Goal: Navigation & Orientation: Find specific page/section

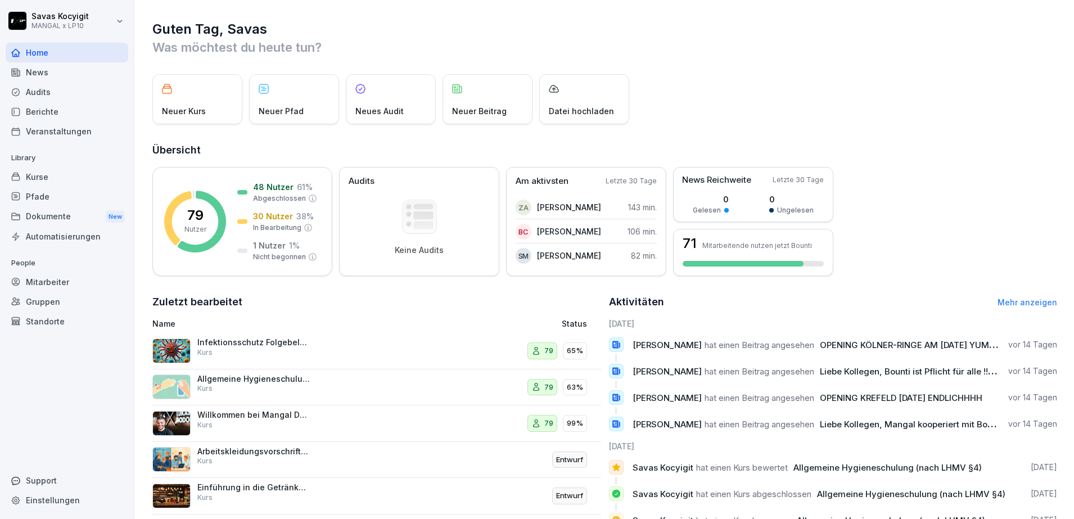
scroll to position [75, 0]
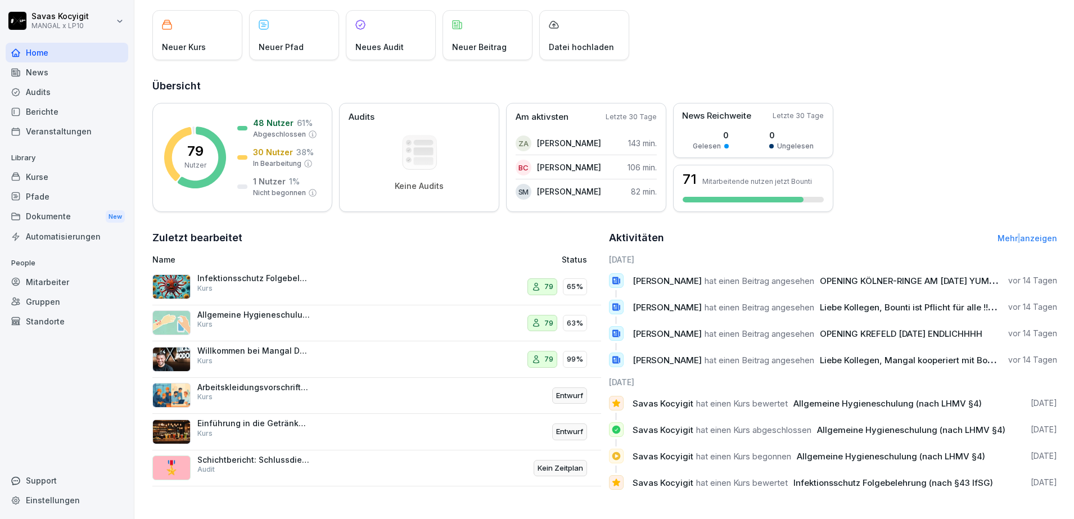
drag, startPoint x: 1011, startPoint y: 222, endPoint x: 1013, endPoint y: 235, distance: 13.0
click at [1013, 235] on div "Aktivitäten Mehr anzeigen" at bounding box center [833, 238] width 449 height 16
click at [1005, 233] on link "Mehr anzeigen" at bounding box center [1028, 238] width 60 height 10
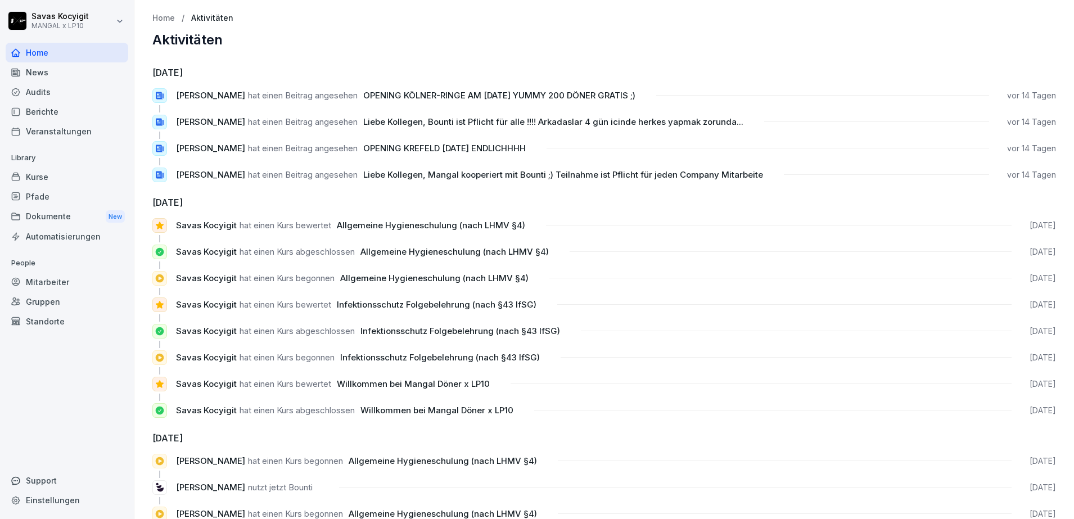
click at [35, 49] on div "Home" at bounding box center [67, 53] width 123 height 20
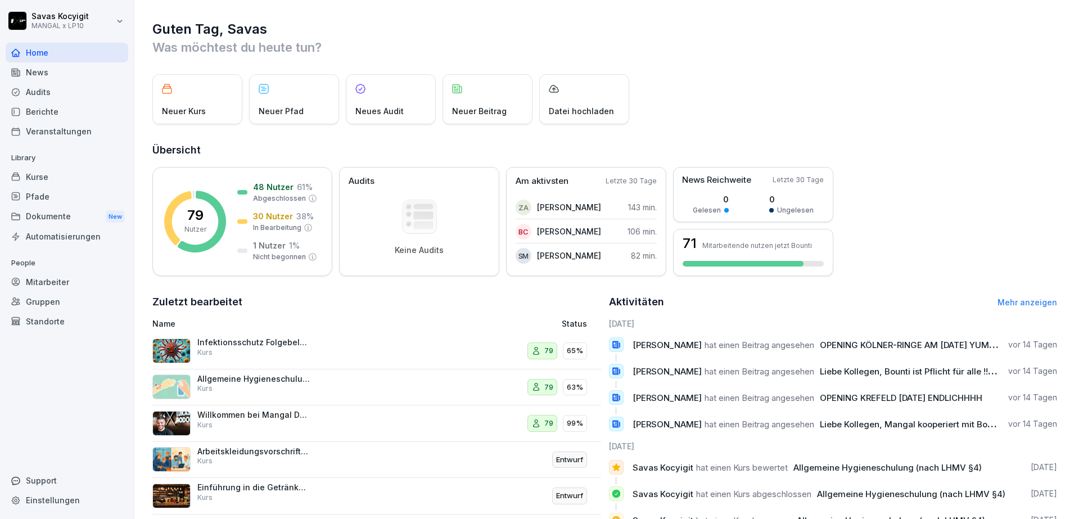
scroll to position [75, 0]
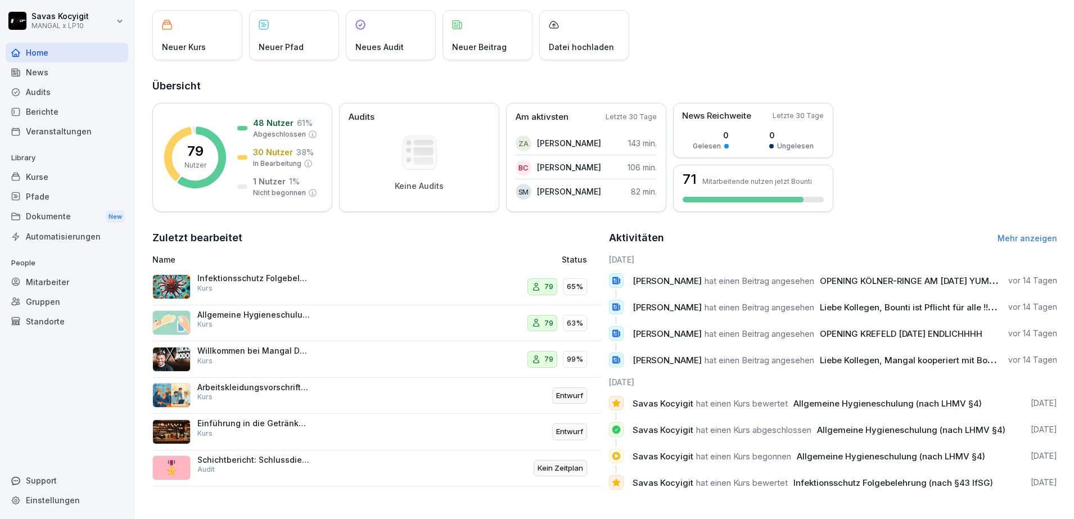
click at [45, 68] on div "News" at bounding box center [67, 72] width 123 height 20
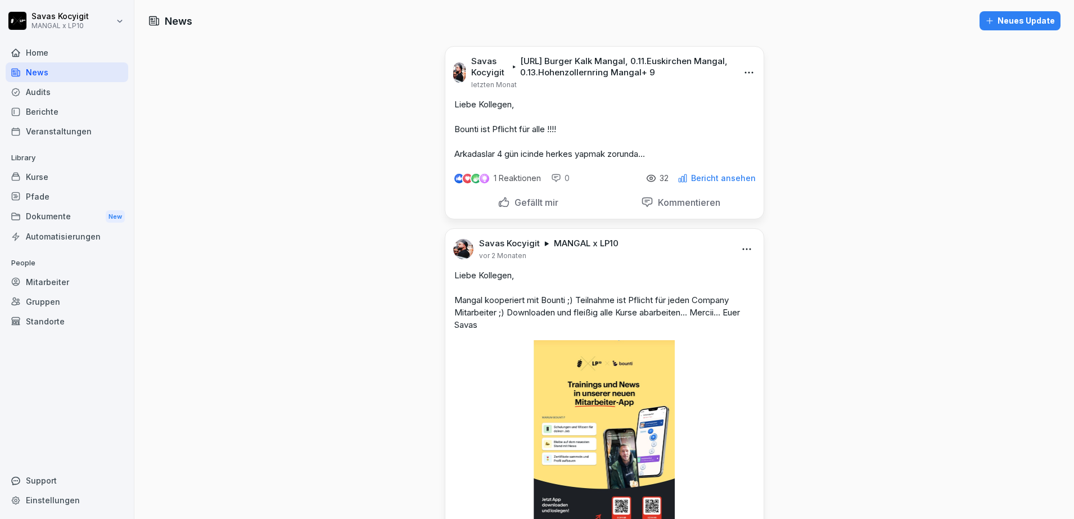
click at [42, 93] on div "Audits" at bounding box center [67, 92] width 123 height 20
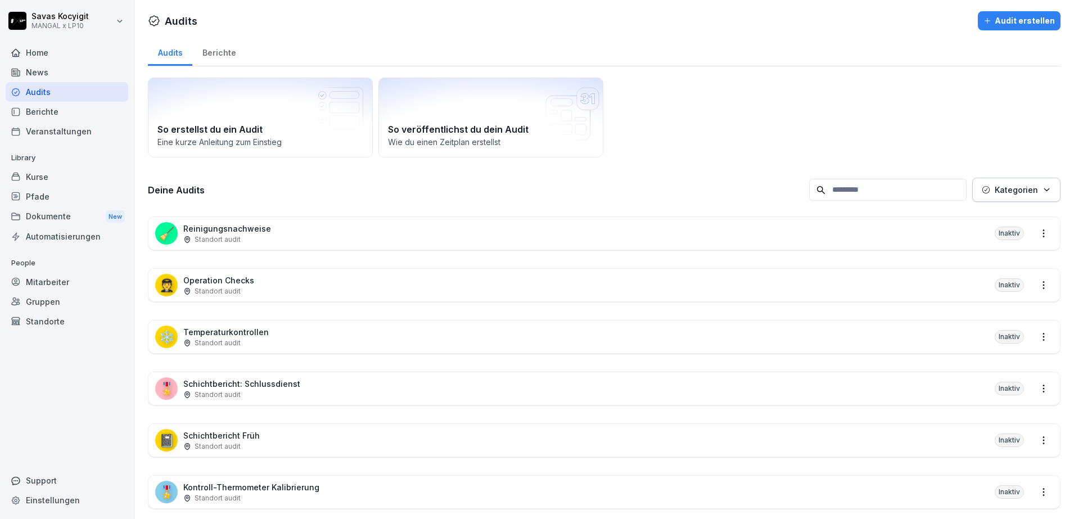
click at [42, 75] on div "News" at bounding box center [67, 72] width 123 height 20
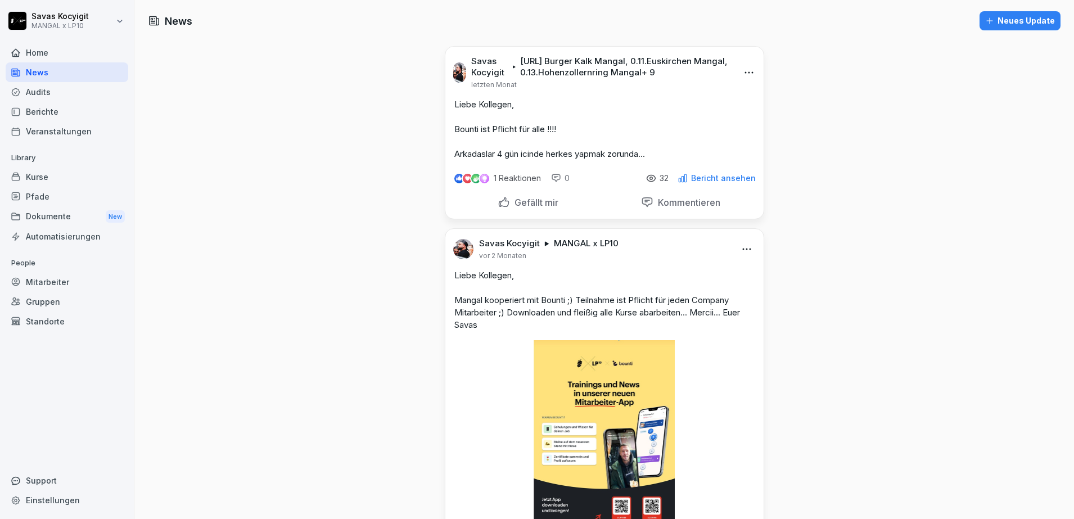
click at [31, 174] on div "Kurse" at bounding box center [67, 177] width 123 height 20
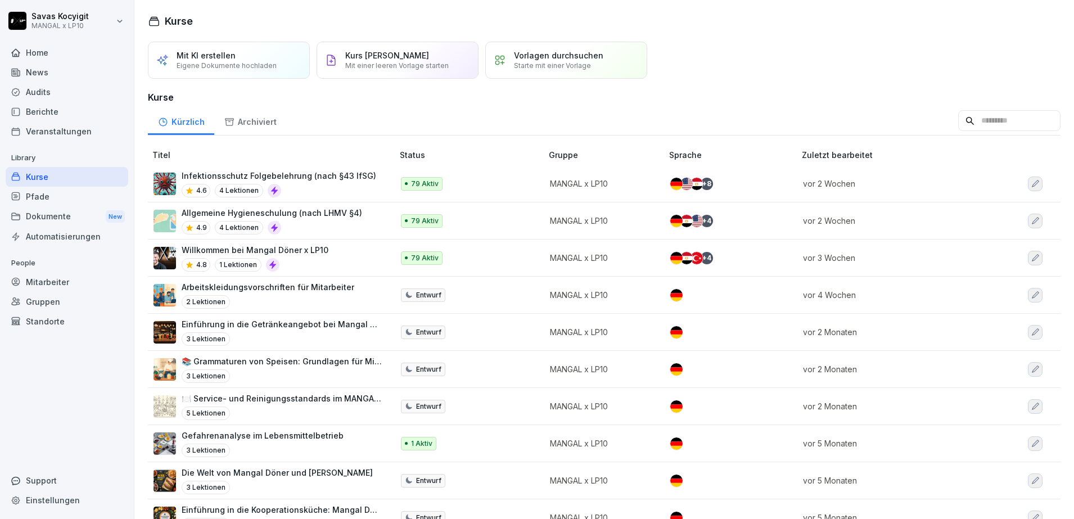
click at [57, 108] on div "Berichte" at bounding box center [67, 112] width 123 height 20
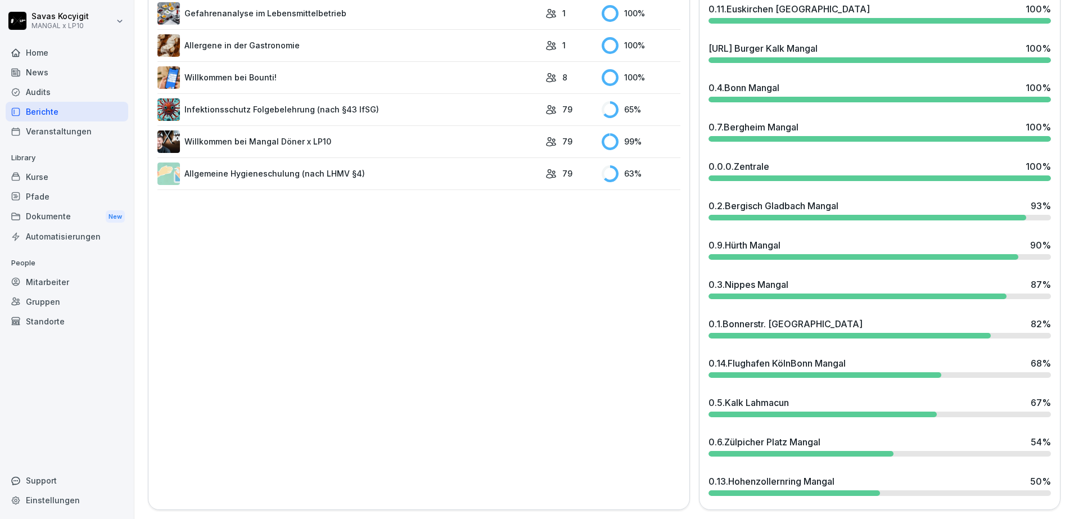
scroll to position [384, 0]
click at [943, 435] on div "0.6.Zülpicher Platz Mangal 54 %" at bounding box center [880, 442] width 343 height 14
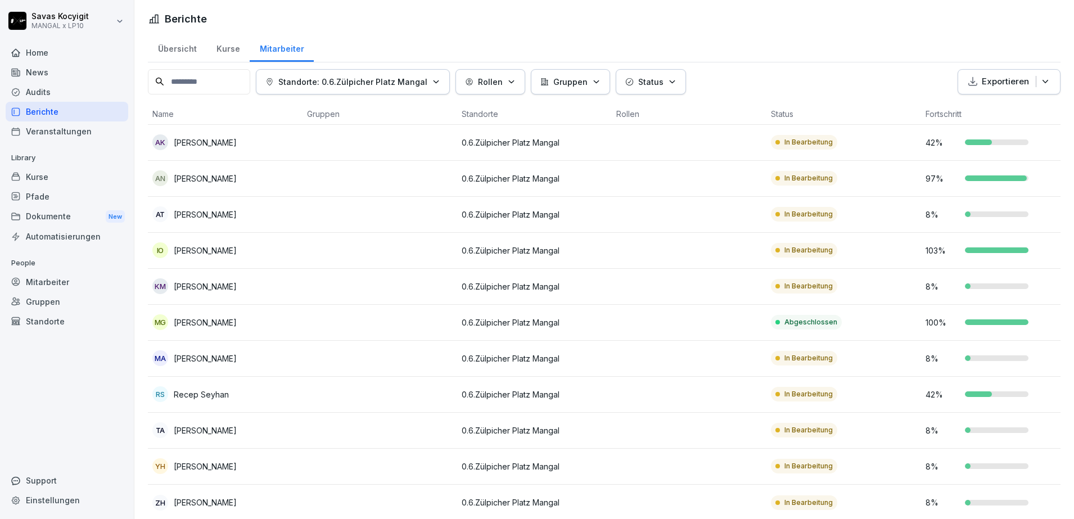
scroll to position [32, 0]
